Goal: Navigation & Orientation: Find specific page/section

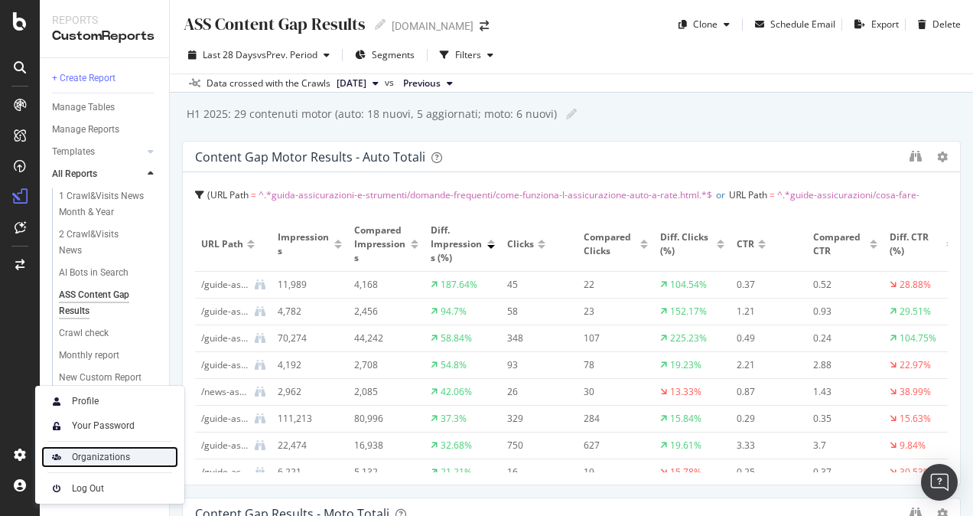
click at [99, 455] on div "Organizations" at bounding box center [101, 457] width 58 height 12
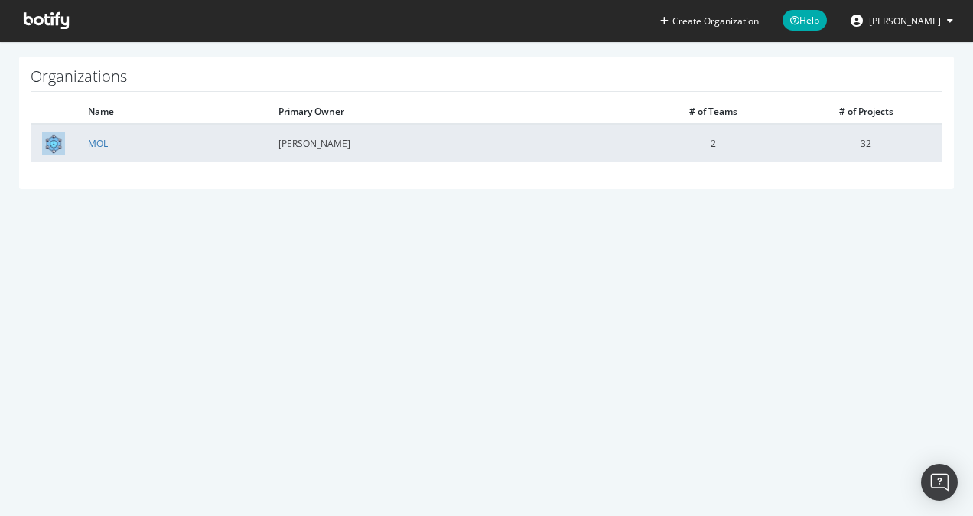
click at [803, 144] on td "32" at bounding box center [866, 143] width 153 height 38
click at [583, 147] on td "[PERSON_NAME]" at bounding box center [452, 143] width 370 height 38
click at [102, 142] on link "MOL" at bounding box center [98, 143] width 20 height 13
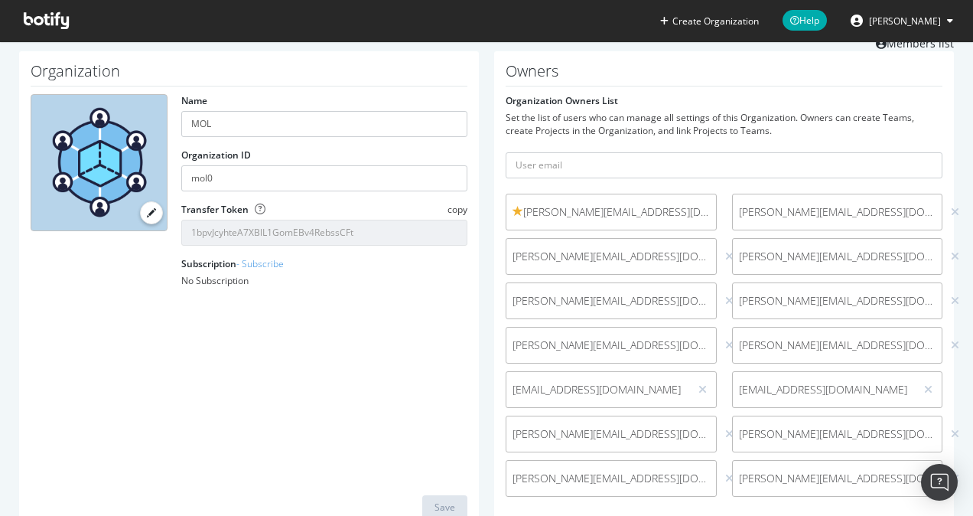
scroll to position [77, 0]
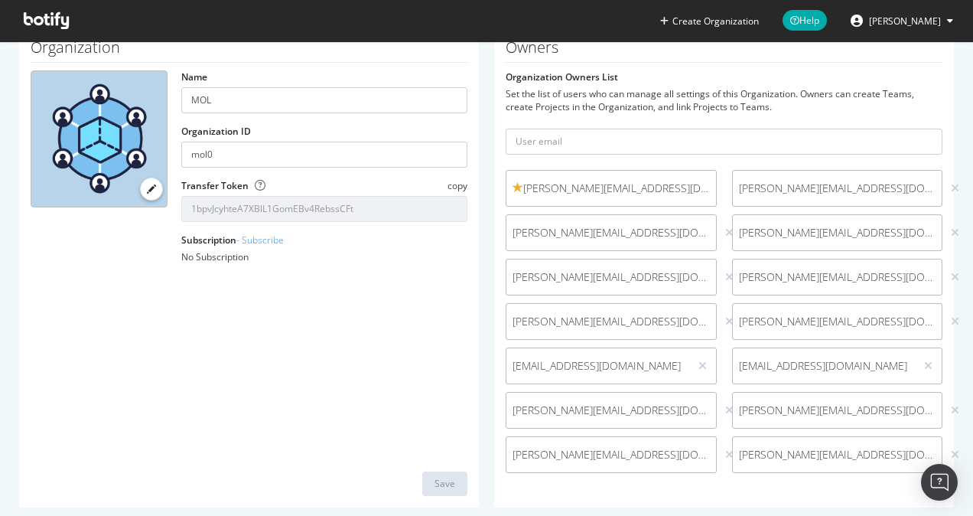
click at [417, 334] on div "Organization Name MOL Organization ID mol0 Transfer Token copy 1bpvJcyhteA7XBlL…" at bounding box center [249, 268] width 460 height 480
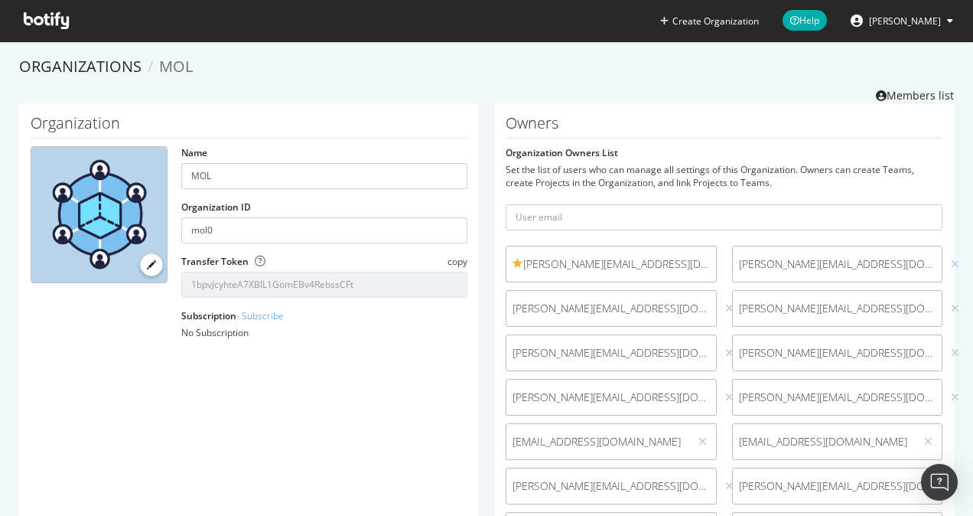
scroll to position [0, 0]
click at [352, 393] on div "Organization Name MOL Organization ID mol0 Transfer Token copy 1bpvJcyhteA7XBlL…" at bounding box center [249, 344] width 460 height 480
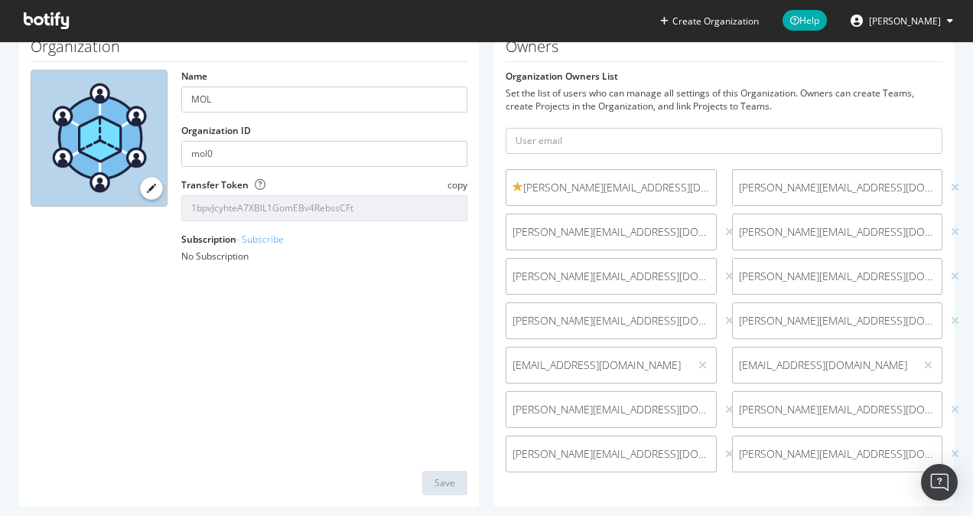
scroll to position [1, 0]
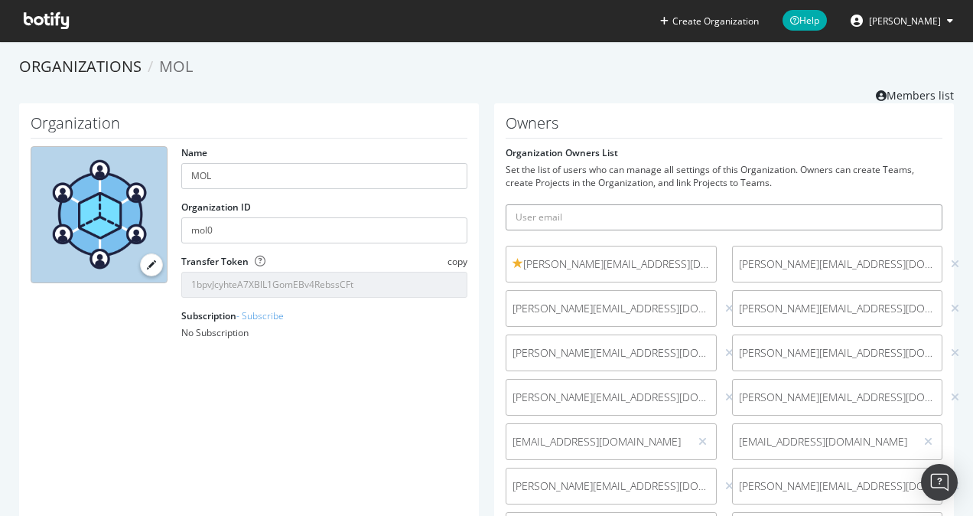
click at [660, 220] on input "text" at bounding box center [724, 217] width 437 height 26
click at [823, 187] on div "Set the list of users who can manage all settings of this Organization. Owners …" at bounding box center [724, 176] width 437 height 26
drag, startPoint x: 602, startPoint y: 170, endPoint x: 702, endPoint y: 173, distance: 100.3
click at [702, 173] on div "Set the list of users who can manage all settings of this Organization. Owners …" at bounding box center [724, 176] width 437 height 26
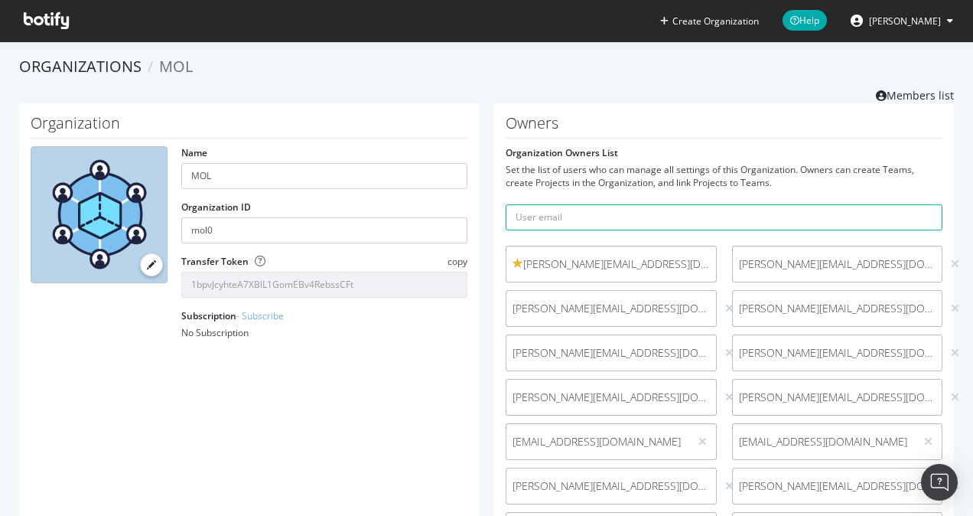
click at [764, 153] on form "Organization Owners List Set the list of users who can manage all settings of t…" at bounding box center [724, 351] width 437 height 410
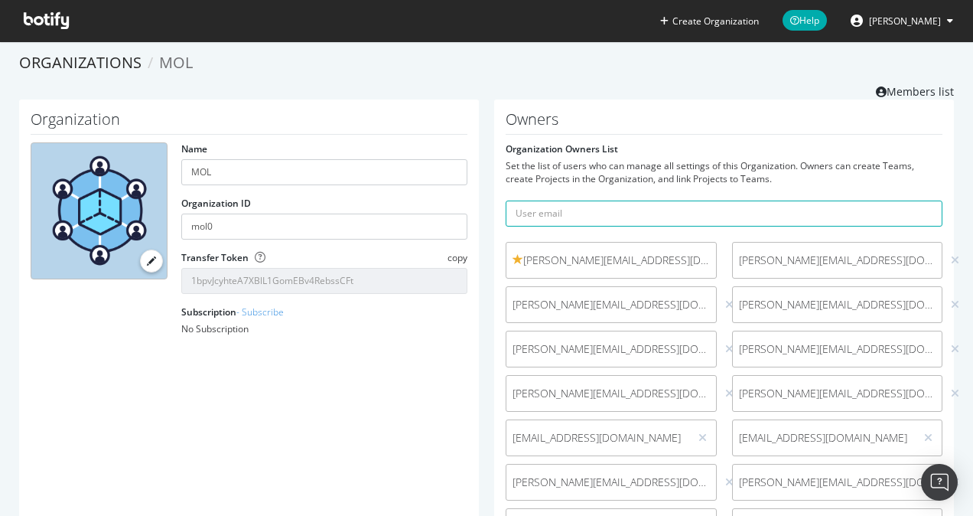
scroll to position [0, 0]
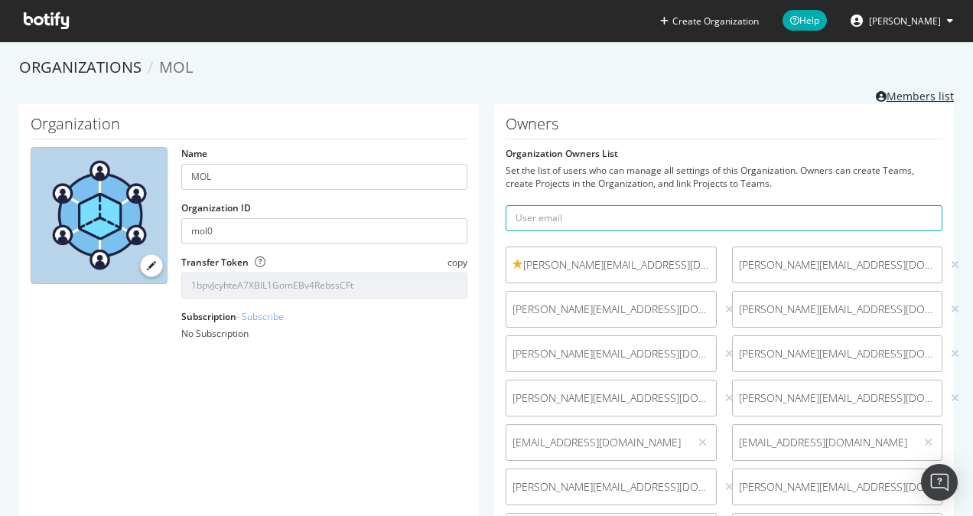
click at [901, 96] on link "Members list" at bounding box center [915, 94] width 78 height 19
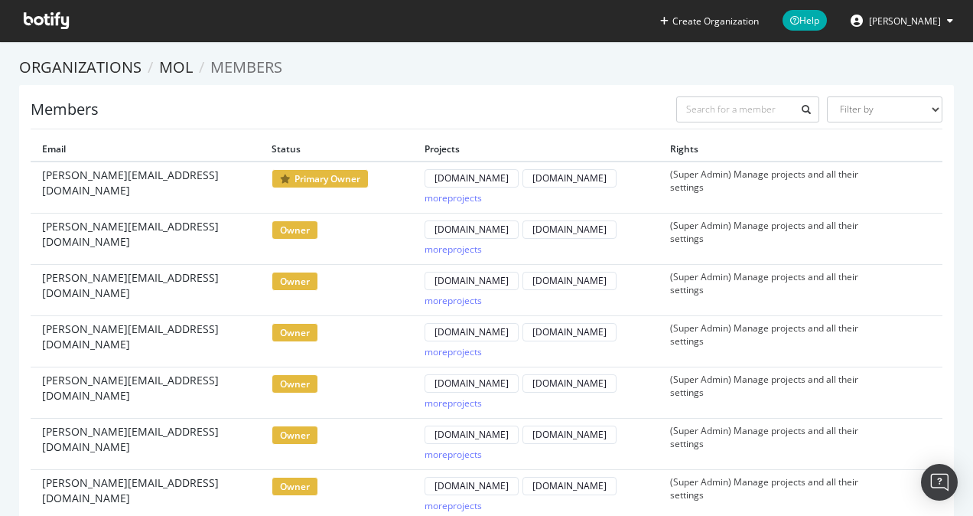
click at [914, 23] on span "[PERSON_NAME]" at bounding box center [905, 21] width 72 height 13
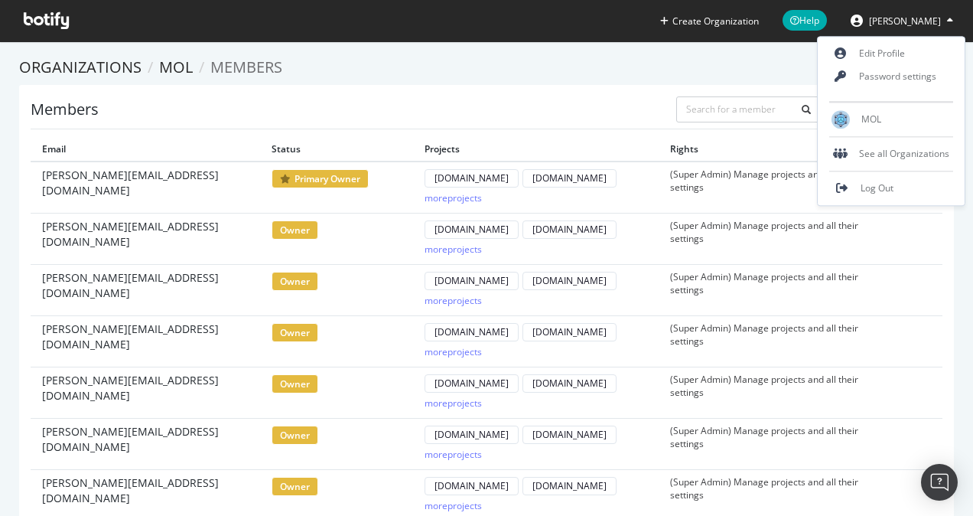
click at [756, 65] on ol "Organizations MOL Members" at bounding box center [486, 68] width 935 height 22
